Goal: Transaction & Acquisition: Purchase product/service

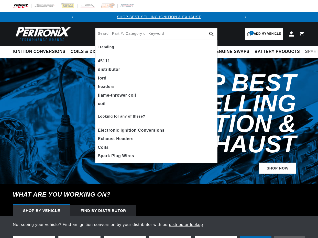
select select "1970"
select select "Chevrolet"
select select "Nova"
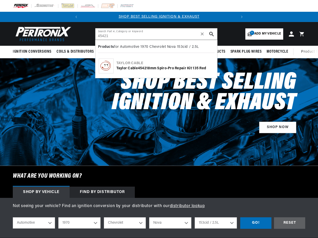
type input "45421"
click at [145, 66] on div "[PERSON_NAME] Cable [PERSON_NAME] Cable 45421 8mm Spiro-Pro Repair Kit 135 red" at bounding box center [164, 66] width 97 height 10
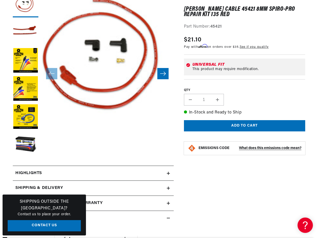
scroll to position [128, 0]
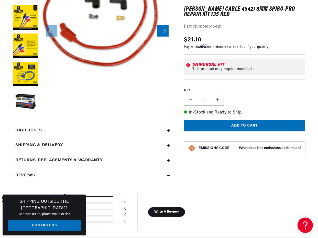
click at [131, 133] on div "Highlights" at bounding box center [90, 130] width 154 height 7
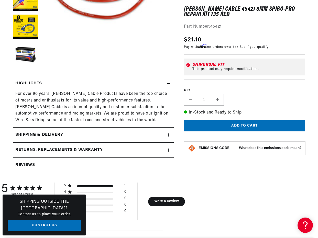
scroll to position [179, 0]
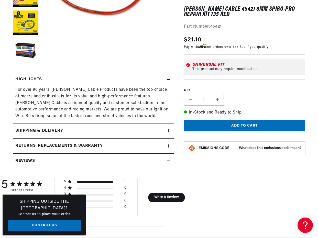
click at [143, 133] on div "Shipping & Delivery" at bounding box center [90, 130] width 154 height 7
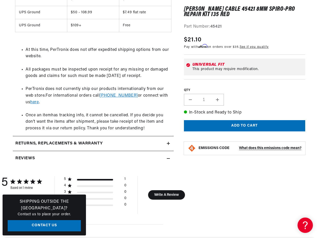
scroll to position [383, 0]
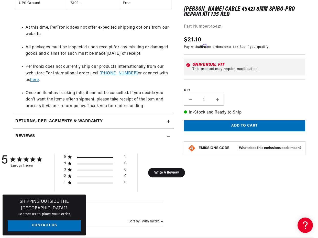
click at [149, 120] on summary "Returns, Replacements & Warranty" at bounding box center [93, 121] width 161 height 15
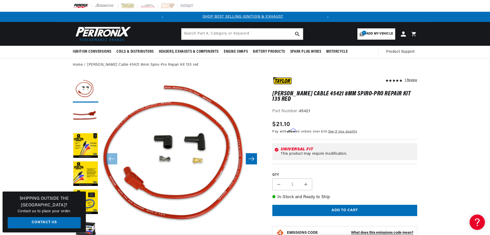
scroll to position [0, 0]
